Goal: Transaction & Acquisition: Purchase product/service

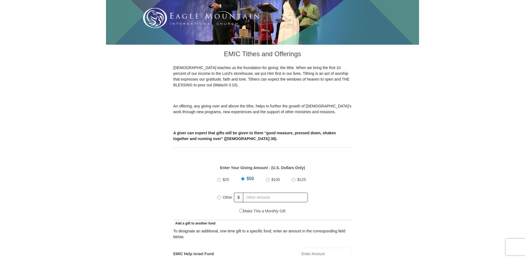
scroll to position [110, 0]
radio input "true"
click at [255, 193] on input "text" at bounding box center [276, 198] width 63 height 10
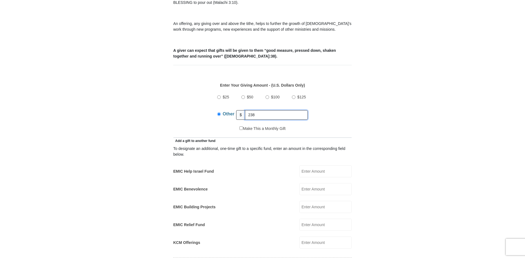
scroll to position [220, 0]
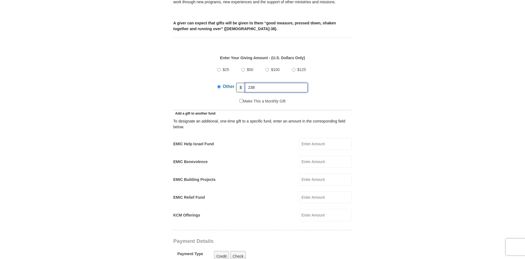
type input "238"
click at [333, 140] on input "EMIC Help Israel Fund" at bounding box center [325, 144] width 52 height 12
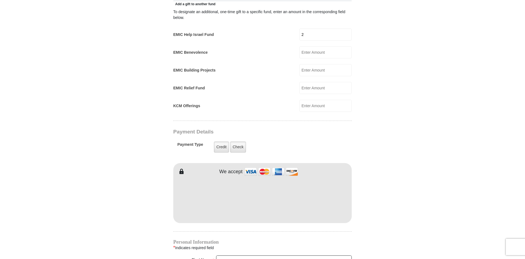
scroll to position [329, 0]
type input "2"
click at [238, 141] on label "Check" at bounding box center [238, 146] width 16 height 11
click at [0, 0] on input "Check" at bounding box center [0, 0] width 0 height 0
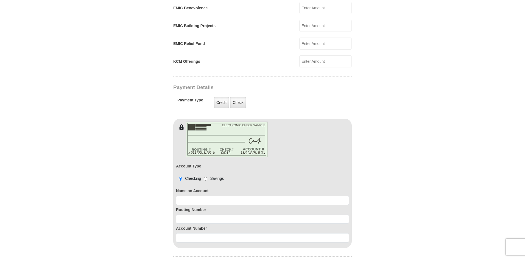
scroll to position [412, 0]
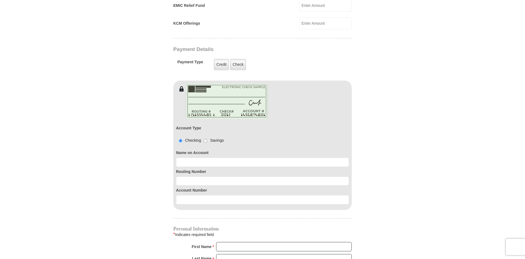
click at [202, 167] on div "Routing Number" at bounding box center [262, 176] width 173 height 19
click at [202, 158] on input at bounding box center [262, 162] width 173 height 9
type input "a"
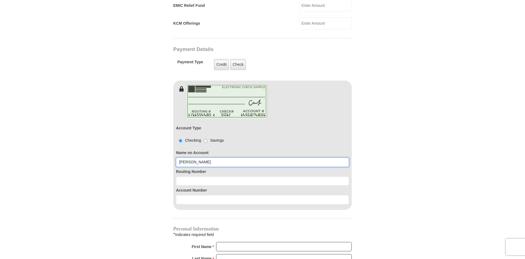
type input "[PERSON_NAME]"
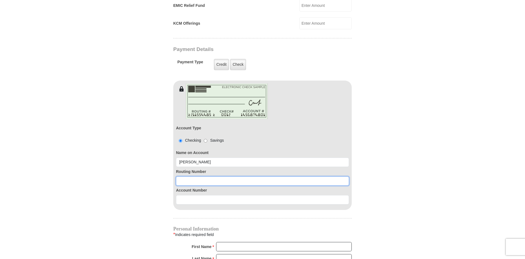
click at [207, 177] on input at bounding box center [262, 181] width 173 height 9
type input "061101294"
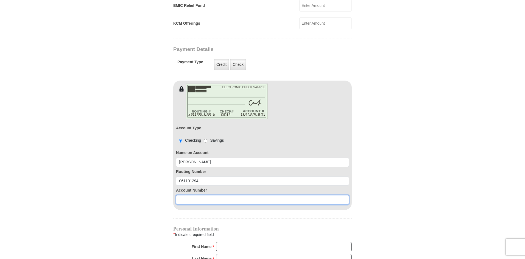
click at [206, 195] on input at bounding box center [262, 199] width 173 height 9
type input "1433524515"
click at [234, 242] on input "First Name *" at bounding box center [284, 246] width 136 height 9
type input "[PERSON_NAME]"
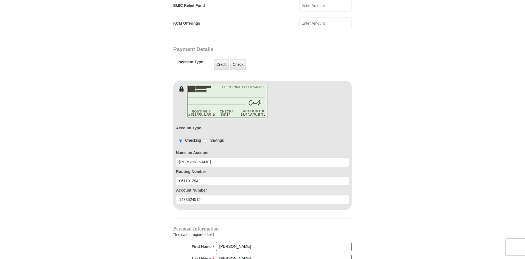
type input "[EMAIL_ADDRESS][DOMAIN_NAME]"
type input "[STREET_ADDRESS]"
type input "Braselton"
select select "GA"
type input "30517"
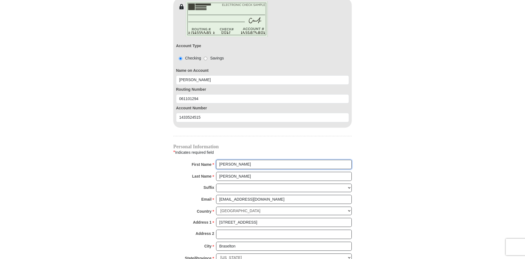
scroll to position [522, 0]
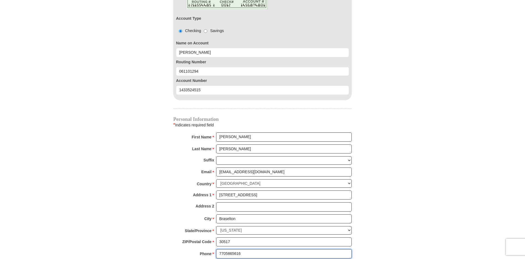
click at [250, 250] on input "7705865616" at bounding box center [284, 254] width 136 height 9
type input "8032157912"
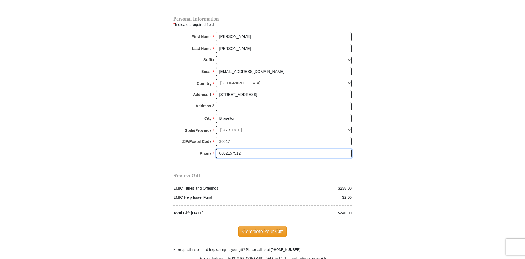
scroll to position [631, 0]
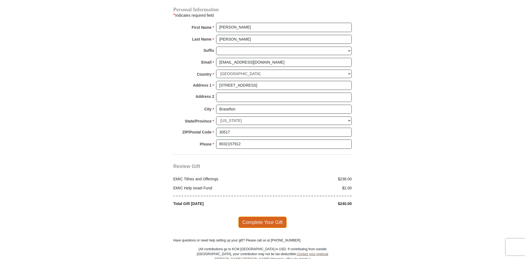
click at [257, 217] on span "Complete Your Gift" at bounding box center [262, 223] width 49 height 12
